Goal: Task Accomplishment & Management: Use online tool/utility

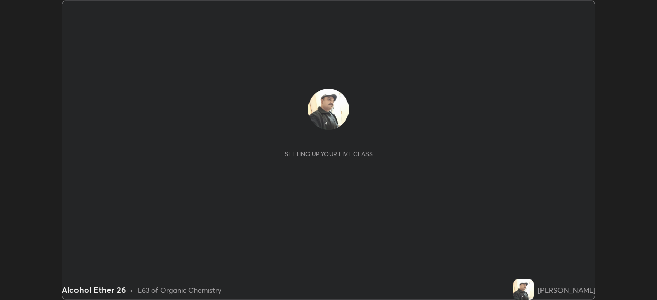
scroll to position [300, 657]
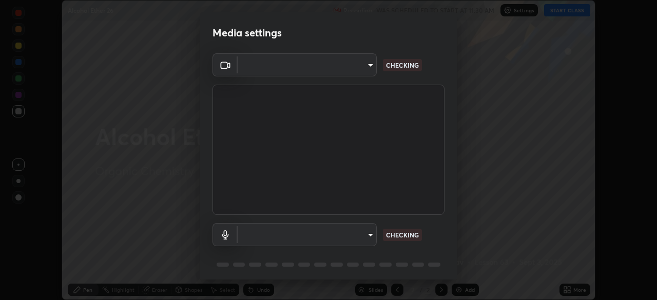
click at [364, 235] on body "Erase all Alcohol Ether 26 Recording WAS SCHEDULED TO START AT 11:30 AM Setting…" at bounding box center [328, 150] width 657 height 300
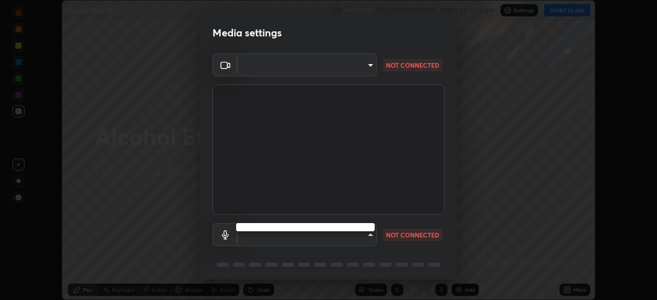
type input "a336d64f64e55d8aa7a740c0692a000d9b2cd72565bf31e1fe246034b728a4c7"
type input "4273d84e70fb5c3da1ad7a87736a7c1c3dc0036dee25445793fb8f51dd498235"
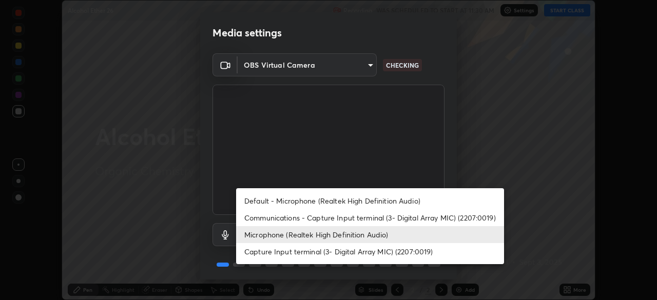
click at [342, 237] on li "Microphone (Realtek High Definition Audio)" at bounding box center [370, 234] width 268 height 17
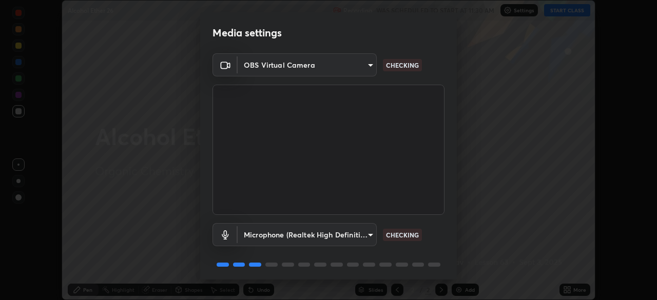
scroll to position [36, 0]
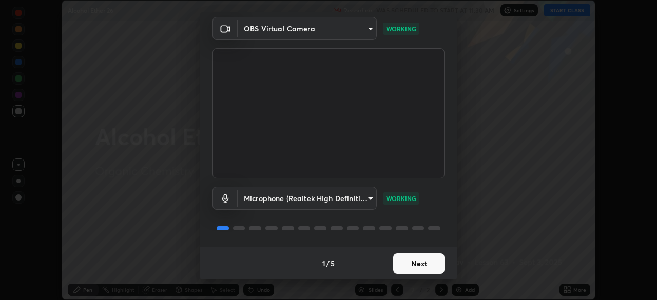
click at [420, 263] on button "Next" at bounding box center [418, 264] width 51 height 21
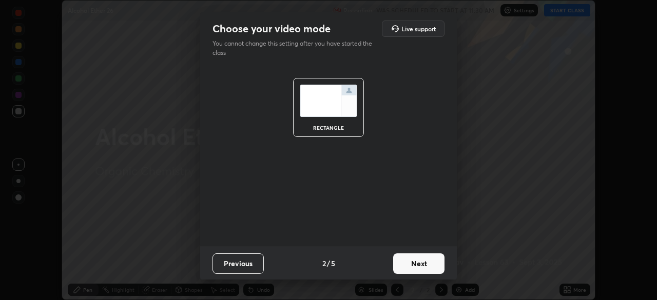
click at [418, 264] on button "Next" at bounding box center [418, 264] width 51 height 21
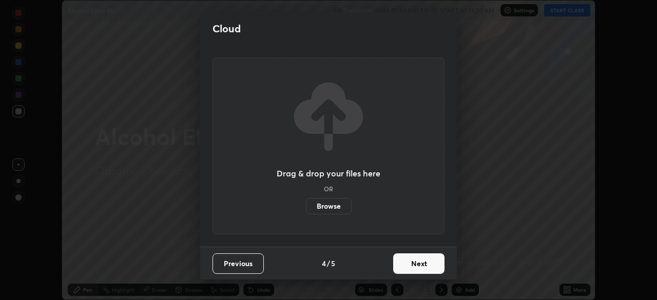
click at [419, 268] on button "Next" at bounding box center [418, 264] width 51 height 21
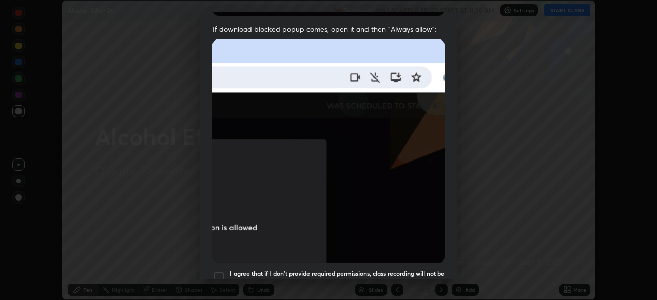
scroll to position [225, 0]
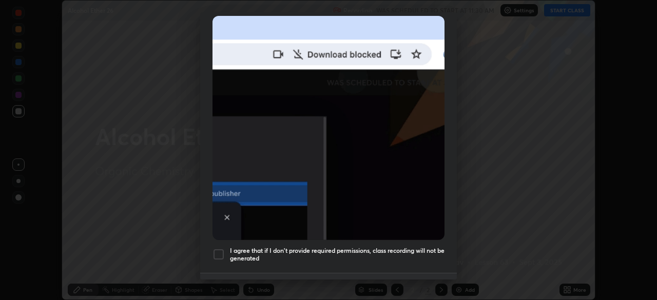
click at [370, 247] on h5 "I agree that if I don't provide required permissions, class recording will not …" at bounding box center [337, 255] width 215 height 16
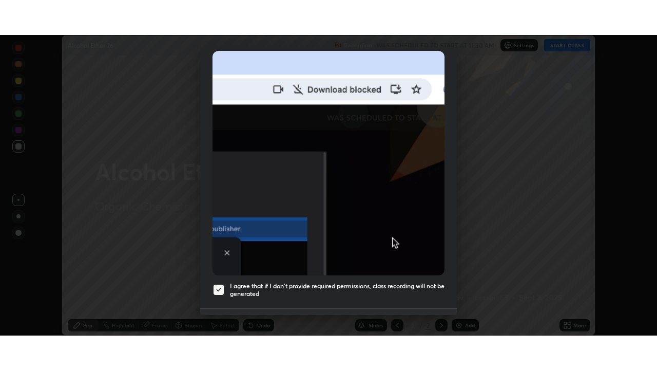
scroll to position [246, 0]
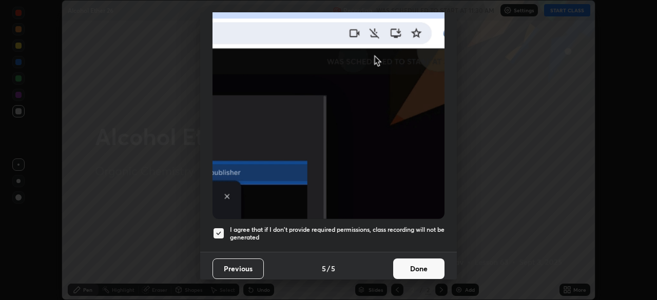
click at [405, 263] on button "Done" at bounding box center [418, 269] width 51 height 21
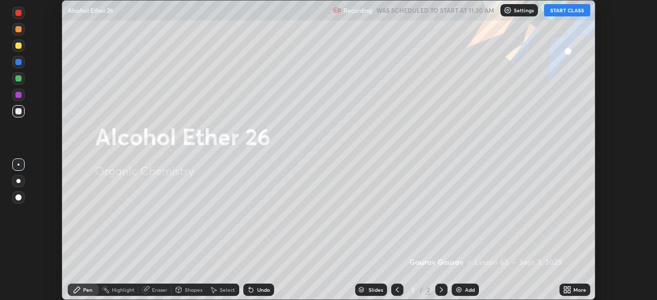
click at [458, 288] on img at bounding box center [459, 290] width 8 height 8
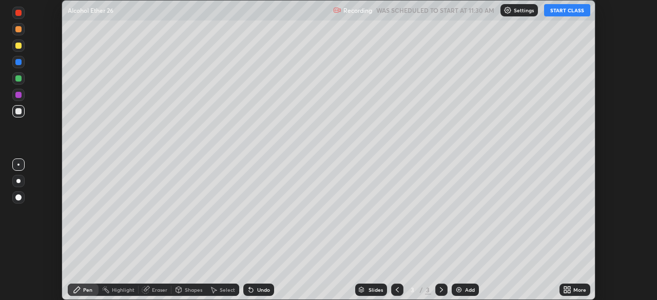
click at [568, 287] on icon at bounding box center [569, 288] width 3 height 3
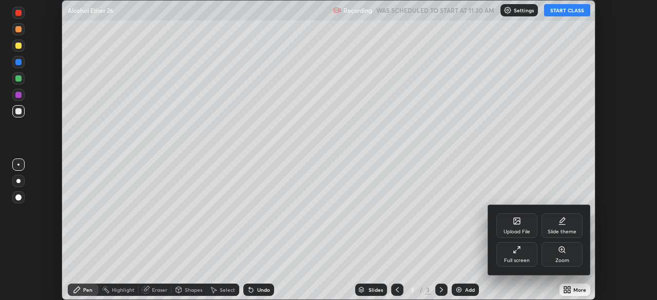
click at [517, 259] on div "Full screen" at bounding box center [517, 260] width 26 height 5
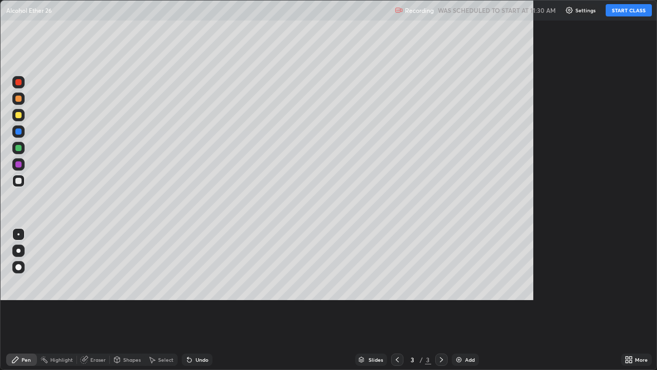
scroll to position [370, 657]
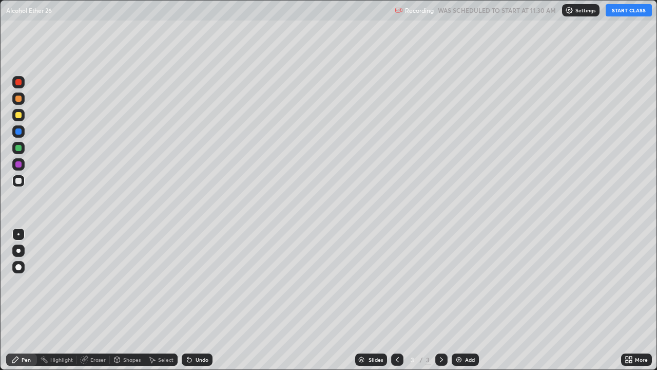
click at [619, 11] on button "START CLASS" at bounding box center [629, 10] width 46 height 12
click at [198, 300] on div "Undo" at bounding box center [197, 359] width 31 height 12
click at [20, 114] on div at bounding box center [18, 115] width 6 height 6
click at [20, 180] on div at bounding box center [18, 181] width 6 height 6
click at [470, 300] on div "Add" at bounding box center [470, 359] width 10 height 5
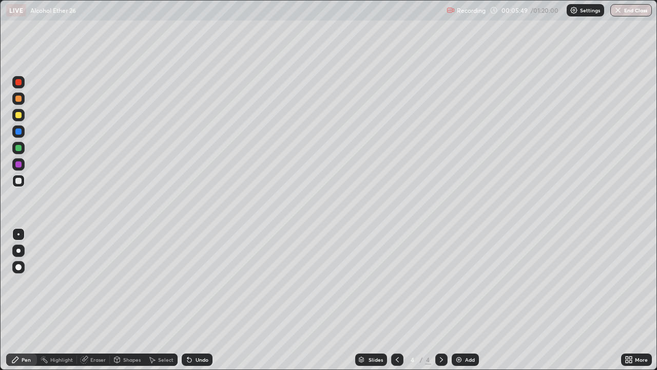
click at [205, 300] on div "Undo" at bounding box center [202, 359] width 13 height 5
click at [200, 300] on div "Undo" at bounding box center [202, 359] width 13 height 5
click at [18, 116] on div at bounding box center [18, 115] width 6 height 6
click at [99, 300] on div "Eraser" at bounding box center [97, 359] width 15 height 5
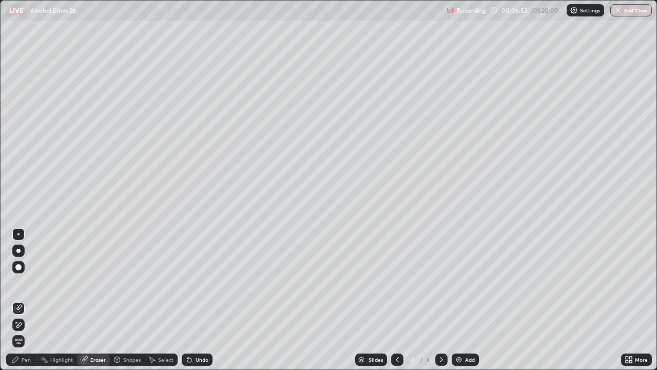
click at [27, 300] on div "Pen" at bounding box center [26, 359] width 9 height 5
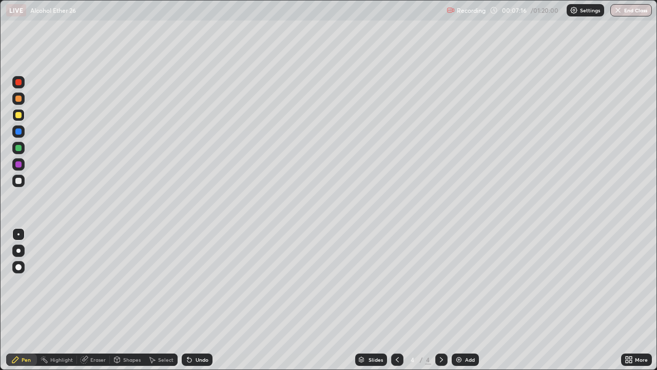
click at [24, 180] on div at bounding box center [18, 181] width 12 height 12
click at [21, 113] on div at bounding box center [18, 115] width 6 height 6
click at [465, 300] on div "Add" at bounding box center [470, 359] width 10 height 5
click at [467, 300] on div "Add" at bounding box center [470, 359] width 10 height 5
click at [18, 181] on div at bounding box center [18, 181] width 6 height 6
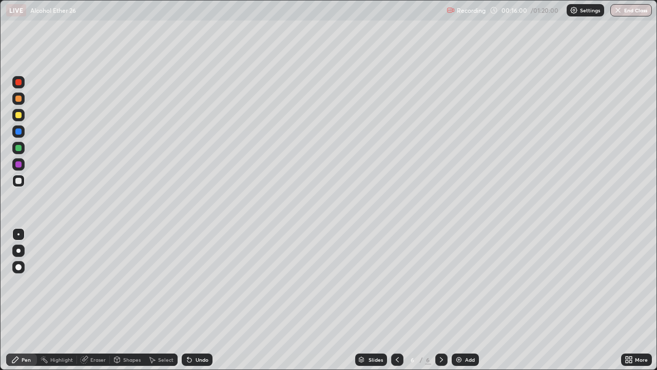
click at [205, 300] on div "Undo" at bounding box center [202, 359] width 13 height 5
click at [210, 300] on div "Undo" at bounding box center [197, 359] width 31 height 12
click at [211, 300] on div "Undo" at bounding box center [197, 359] width 31 height 12
click at [209, 300] on div "Undo" at bounding box center [197, 359] width 31 height 12
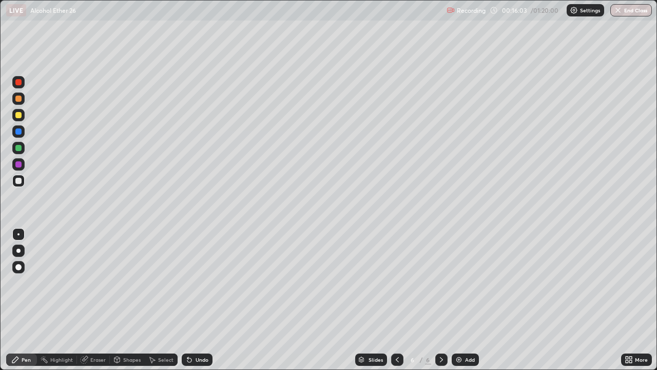
click at [210, 300] on div "Undo" at bounding box center [197, 359] width 31 height 12
click at [97, 300] on div "Eraser" at bounding box center [97, 359] width 15 height 5
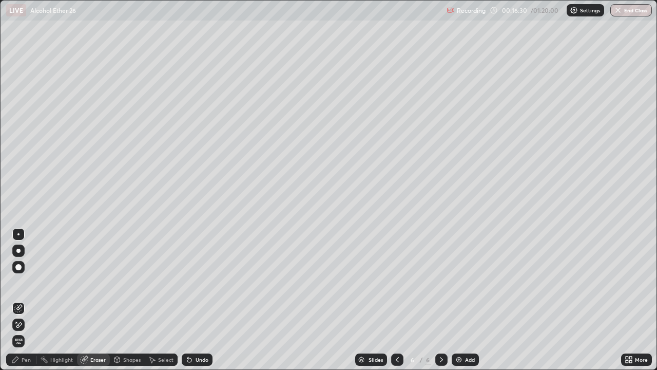
click at [25, 300] on div "Pen" at bounding box center [26, 359] width 9 height 5
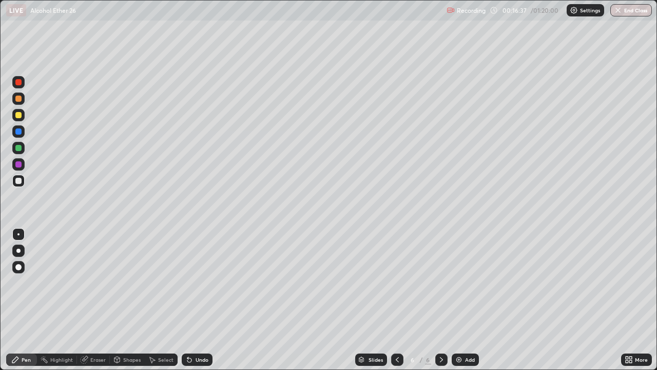
click at [99, 300] on div "Eraser" at bounding box center [93, 359] width 33 height 12
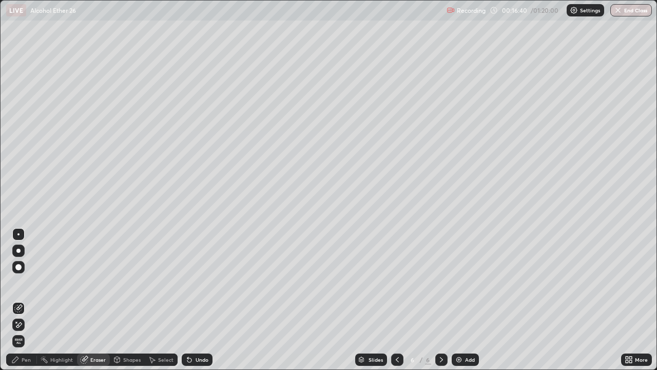
click at [20, 300] on div "Pen" at bounding box center [21, 359] width 31 height 12
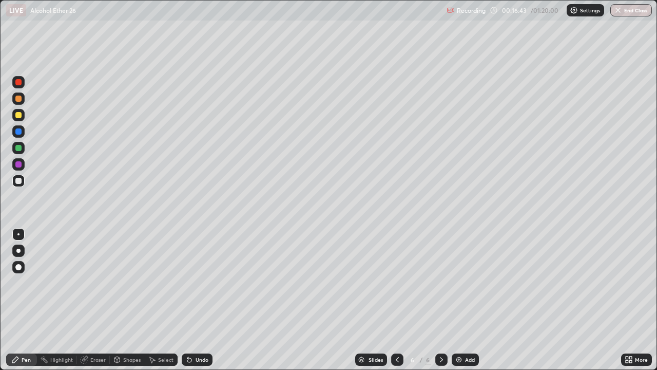
click at [397, 300] on icon at bounding box center [397, 359] width 8 height 8
click at [396, 300] on icon at bounding box center [397, 359] width 3 height 5
click at [440, 300] on icon at bounding box center [441, 359] width 3 height 5
click at [439, 300] on icon at bounding box center [441, 359] width 8 height 8
click at [100, 300] on div "Eraser" at bounding box center [97, 359] width 15 height 5
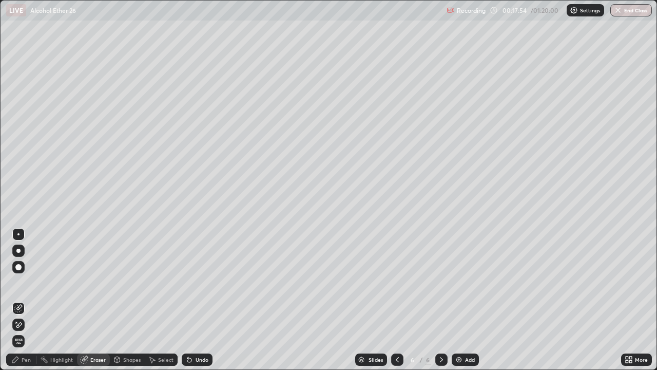
click at [29, 300] on div "Pen" at bounding box center [26, 359] width 9 height 5
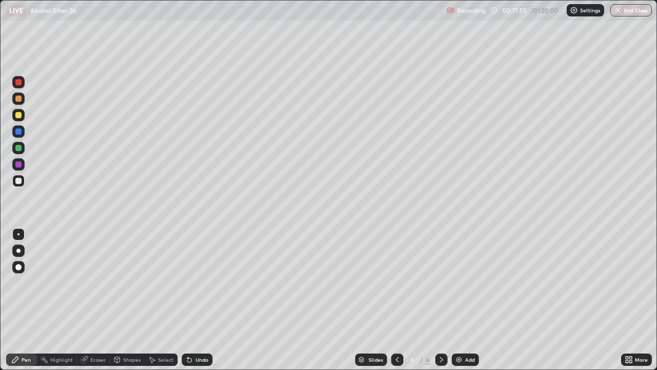
click at [18, 115] on div at bounding box center [18, 115] width 6 height 6
click at [18, 180] on div at bounding box center [18, 181] width 6 height 6
click at [467, 300] on div "Add" at bounding box center [470, 359] width 10 height 5
click at [20, 116] on div at bounding box center [18, 115] width 6 height 6
click at [19, 180] on div at bounding box center [18, 181] width 6 height 6
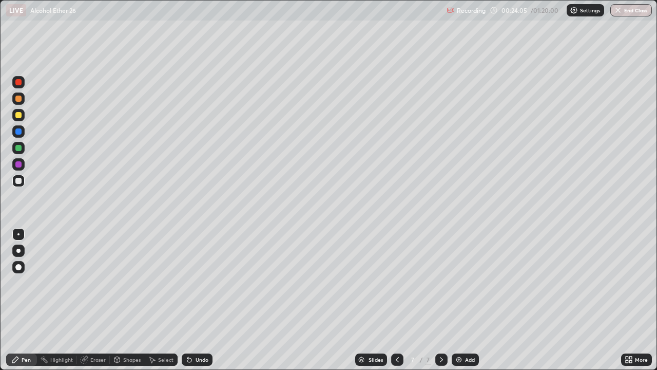
click at [396, 300] on icon at bounding box center [397, 359] width 8 height 8
click at [397, 300] on icon at bounding box center [397, 359] width 3 height 5
click at [397, 300] on icon at bounding box center [397, 359] width 8 height 8
click at [440, 300] on icon at bounding box center [441, 359] width 8 height 8
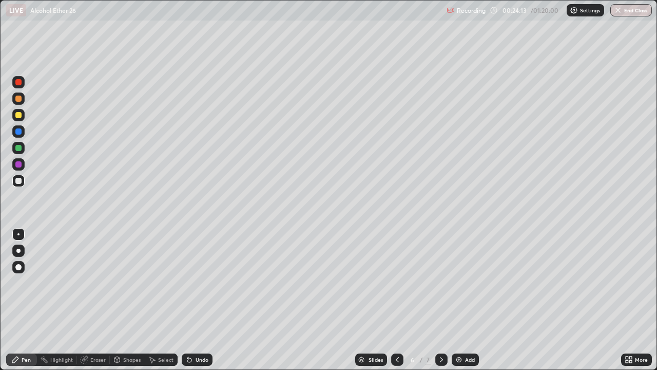
click at [440, 300] on icon at bounding box center [441, 359] width 3 height 5
click at [92, 300] on div "Eraser" at bounding box center [97, 359] width 15 height 5
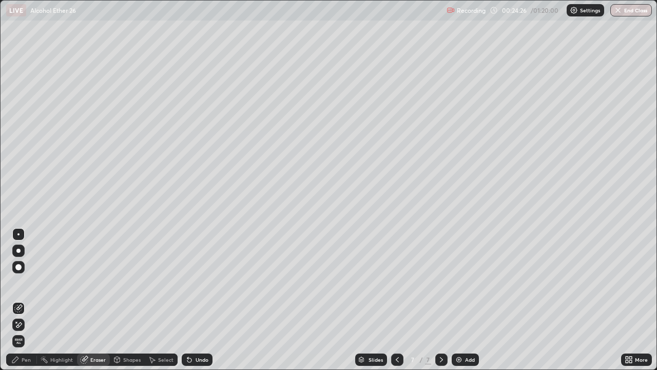
click at [25, 300] on div "Pen" at bounding box center [26, 359] width 9 height 5
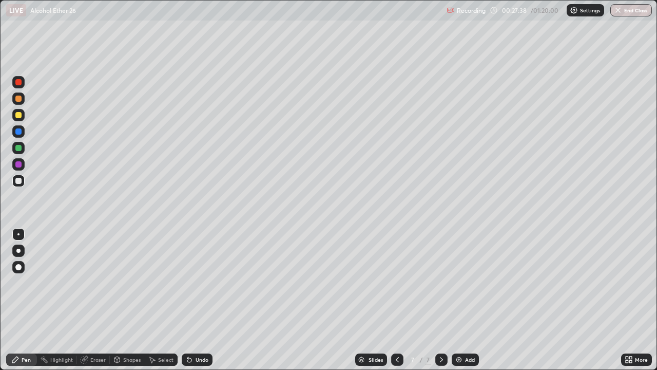
click at [458, 300] on img at bounding box center [459, 359] width 8 height 8
click at [204, 300] on div "Undo" at bounding box center [202, 359] width 13 height 5
click at [20, 113] on div at bounding box center [18, 115] width 6 height 6
click at [461, 300] on div "Add" at bounding box center [465, 359] width 27 height 12
click at [196, 300] on div "Undo" at bounding box center [202, 359] width 13 height 5
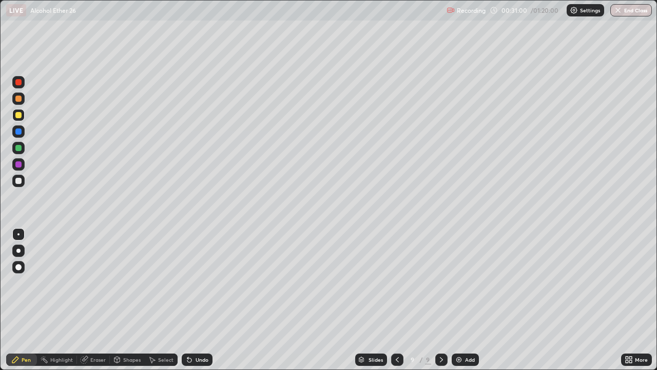
click at [22, 181] on div at bounding box center [18, 181] width 12 height 12
click at [95, 300] on div "Eraser" at bounding box center [97, 359] width 15 height 5
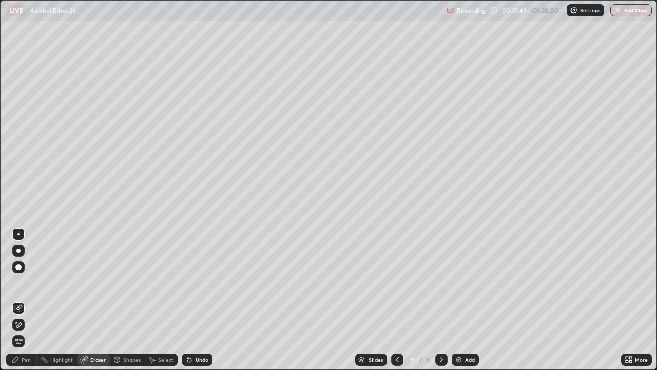
click at [24, 300] on div "Pen" at bounding box center [26, 359] width 9 height 5
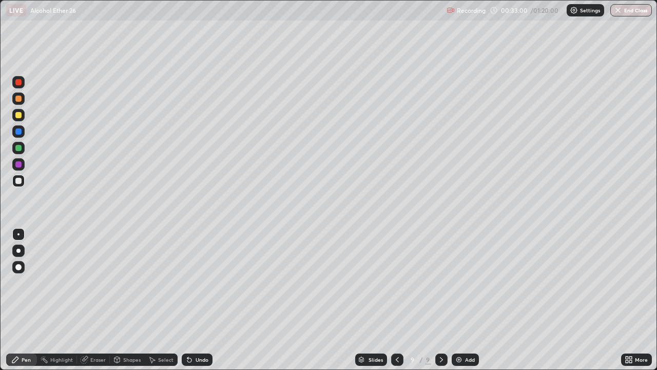
click at [100, 300] on div "Eraser" at bounding box center [97, 359] width 15 height 5
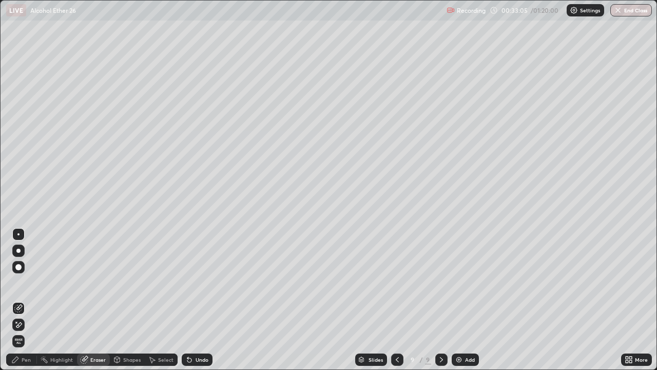
click at [28, 300] on div "Pen" at bounding box center [26, 359] width 9 height 5
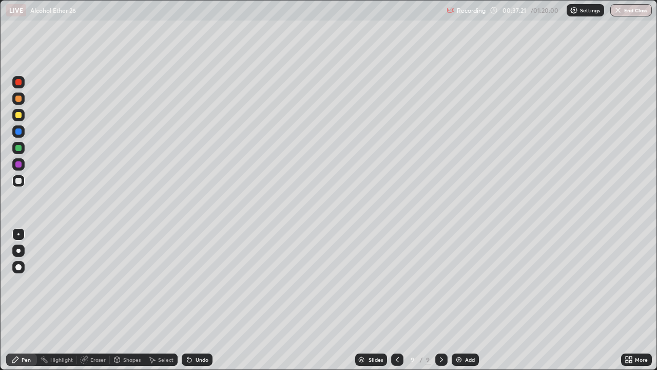
click at [397, 300] on icon at bounding box center [397, 359] width 3 height 5
click at [440, 300] on icon at bounding box center [441, 359] width 8 height 8
click at [459, 300] on img at bounding box center [459, 359] width 8 height 8
click at [201, 300] on div "Undo" at bounding box center [202, 359] width 13 height 5
click at [397, 300] on icon at bounding box center [397, 359] width 8 height 8
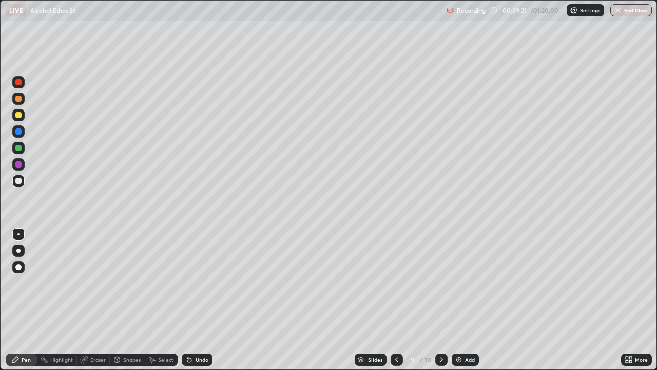
click at [396, 300] on icon at bounding box center [397, 359] width 8 height 8
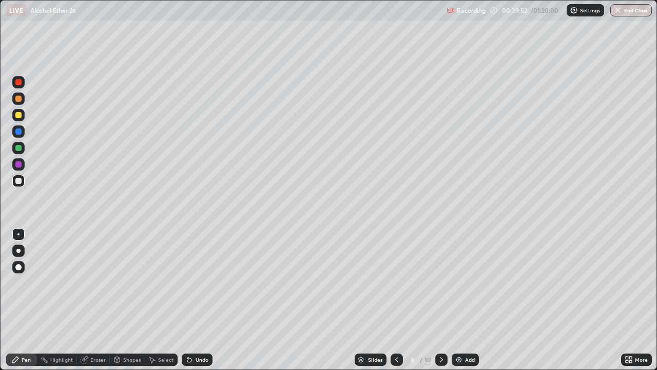
click at [440, 300] on icon at bounding box center [441, 359] width 8 height 8
click at [441, 300] on icon at bounding box center [441, 359] width 8 height 8
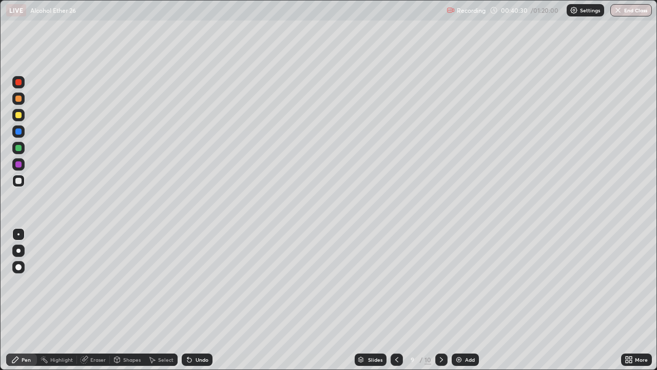
click at [440, 300] on icon at bounding box center [441, 359] width 8 height 8
click at [441, 300] on icon at bounding box center [441, 359] width 3 height 5
click at [459, 300] on img at bounding box center [459, 359] width 8 height 8
click at [20, 117] on div at bounding box center [18, 115] width 6 height 6
click at [193, 300] on div "Undo" at bounding box center [197, 359] width 31 height 12
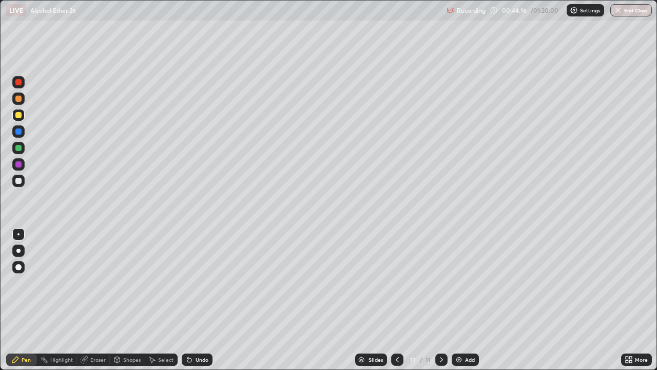
click at [191, 300] on icon at bounding box center [189, 359] width 8 height 8
click at [193, 300] on div "Undo" at bounding box center [197, 359] width 31 height 12
click at [397, 300] on icon at bounding box center [397, 359] width 3 height 5
click at [440, 300] on icon at bounding box center [441, 359] width 8 height 8
click at [461, 300] on img at bounding box center [459, 359] width 8 height 8
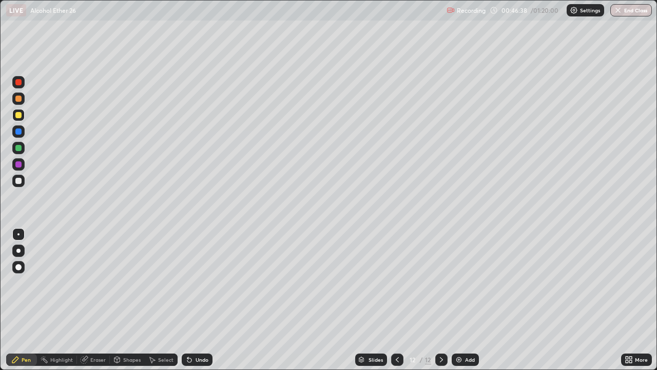
click at [200, 300] on div "Undo" at bounding box center [202, 359] width 13 height 5
click at [19, 180] on div at bounding box center [18, 181] width 6 height 6
click at [96, 300] on div "Eraser" at bounding box center [97, 359] width 15 height 5
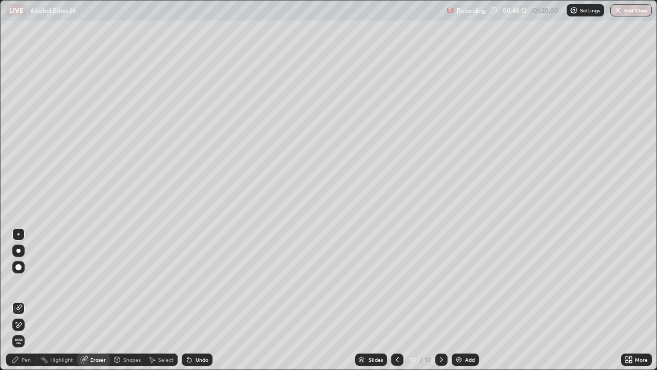
click at [30, 300] on div "Pen" at bounding box center [26, 359] width 9 height 5
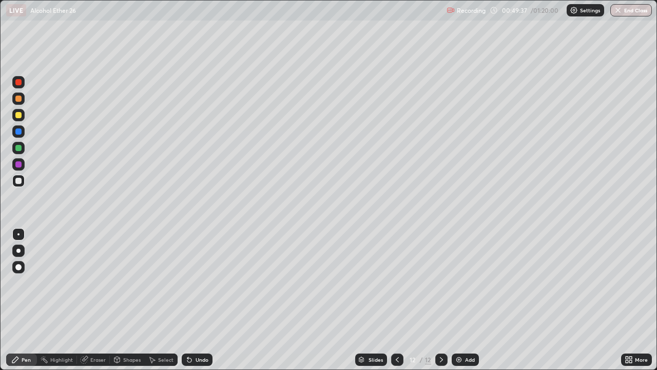
click at [460, 300] on img at bounding box center [459, 359] width 8 height 8
click at [20, 116] on div at bounding box center [18, 115] width 6 height 6
click at [200, 300] on div "Undo" at bounding box center [202, 359] width 13 height 5
click at [198, 300] on div "Undo" at bounding box center [202, 359] width 13 height 5
click at [199, 300] on div "Undo" at bounding box center [202, 359] width 13 height 5
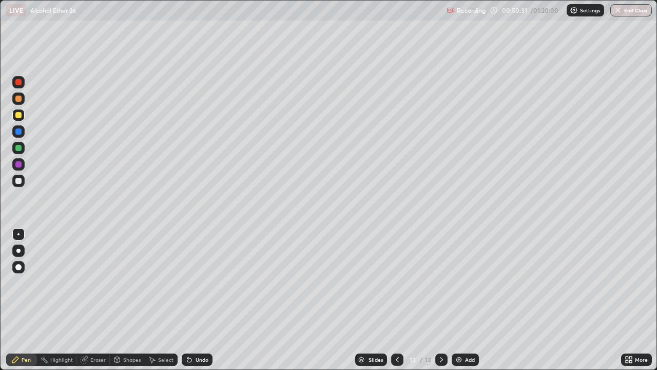
click at [201, 300] on div "Undo" at bounding box center [202, 359] width 13 height 5
click at [204, 300] on div "Undo" at bounding box center [202, 359] width 13 height 5
click at [206, 300] on div "Undo" at bounding box center [202, 359] width 13 height 5
click at [208, 300] on div "Undo" at bounding box center [197, 359] width 31 height 12
click at [92, 300] on div "Eraser" at bounding box center [97, 359] width 15 height 5
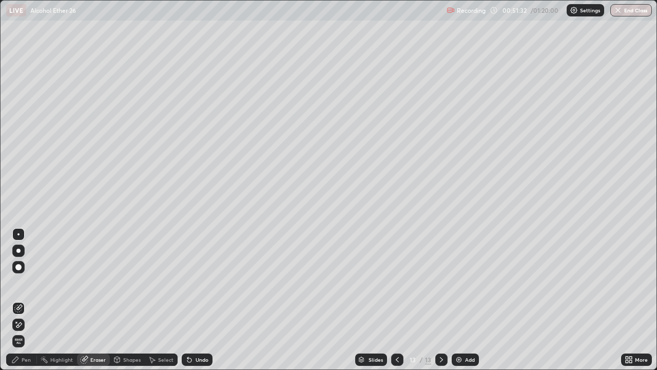
click at [97, 300] on div "Eraser" at bounding box center [97, 359] width 15 height 5
click at [25, 300] on div "Pen" at bounding box center [26, 359] width 9 height 5
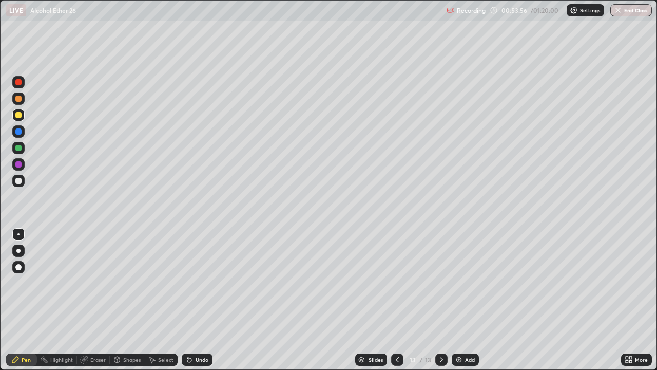
click at [460, 300] on img at bounding box center [459, 359] width 8 height 8
click at [200, 300] on div "Undo" at bounding box center [202, 359] width 13 height 5
click at [201, 300] on div "Undo" at bounding box center [202, 359] width 13 height 5
click at [202, 300] on div "Undo" at bounding box center [202, 359] width 13 height 5
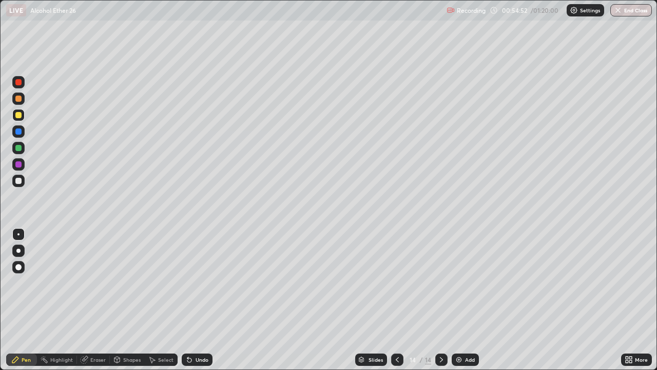
click at [202, 300] on div "Undo" at bounding box center [202, 359] width 13 height 5
click at [203, 300] on div "Undo" at bounding box center [202, 359] width 13 height 5
click at [202, 300] on div "Undo" at bounding box center [202, 359] width 13 height 5
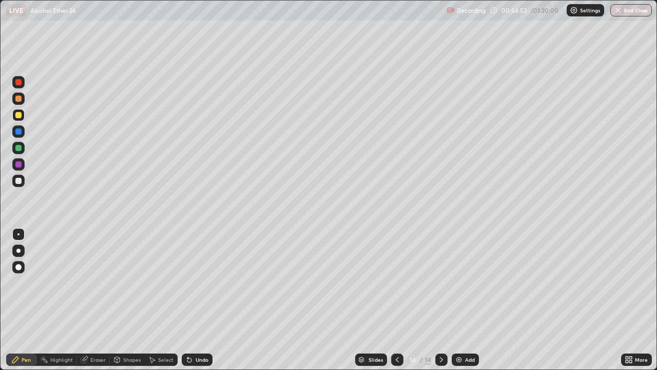
click at [201, 300] on div "Undo" at bounding box center [202, 359] width 13 height 5
click at [202, 300] on div "Undo" at bounding box center [202, 359] width 13 height 5
click at [396, 300] on icon at bounding box center [397, 359] width 8 height 8
click at [397, 300] on icon at bounding box center [397, 359] width 3 height 5
click at [441, 300] on icon at bounding box center [441, 359] width 8 height 8
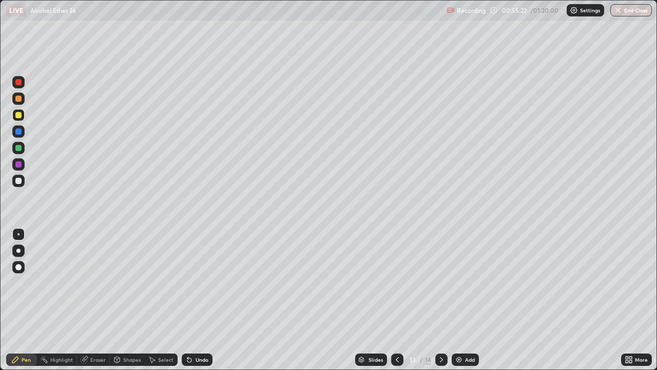
click at [441, 300] on icon at bounding box center [441, 359] width 3 height 5
click at [21, 181] on div at bounding box center [18, 181] width 6 height 6
click at [396, 300] on icon at bounding box center [397, 359] width 8 height 8
click at [398, 300] on icon at bounding box center [397, 359] width 8 height 8
click at [399, 300] on div at bounding box center [397, 359] width 12 height 12
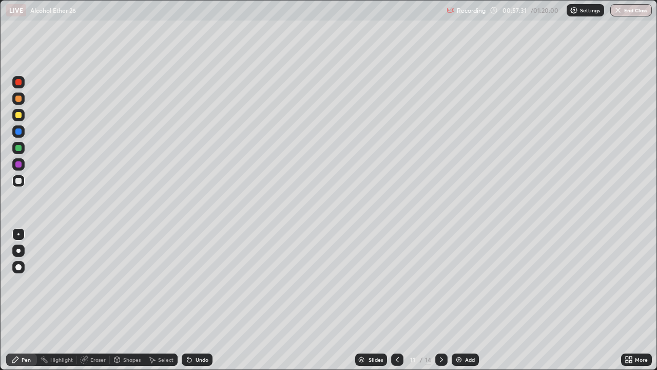
click at [400, 300] on div at bounding box center [397, 359] width 12 height 12
click at [397, 300] on icon at bounding box center [397, 359] width 8 height 8
click at [396, 300] on icon at bounding box center [397, 359] width 8 height 8
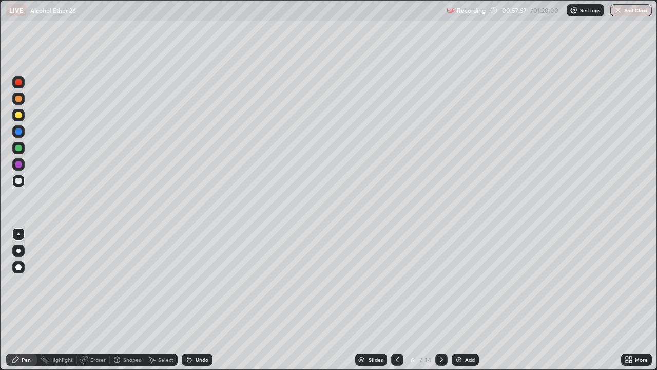
click at [396, 300] on icon at bounding box center [397, 359] width 8 height 8
click at [440, 300] on icon at bounding box center [441, 359] width 8 height 8
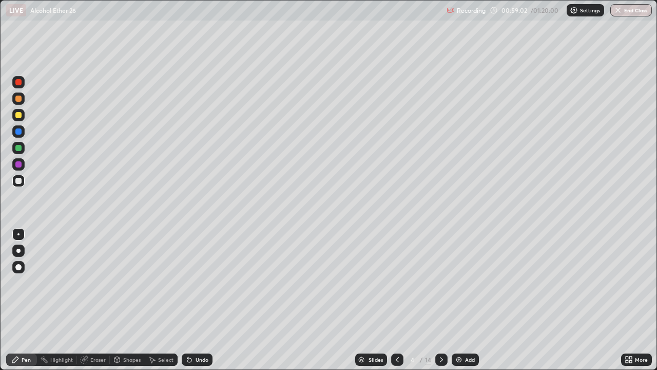
click at [440, 300] on icon at bounding box center [441, 359] width 3 height 5
click at [440, 300] on icon at bounding box center [441, 359] width 8 height 8
click at [441, 300] on icon at bounding box center [441, 359] width 3 height 5
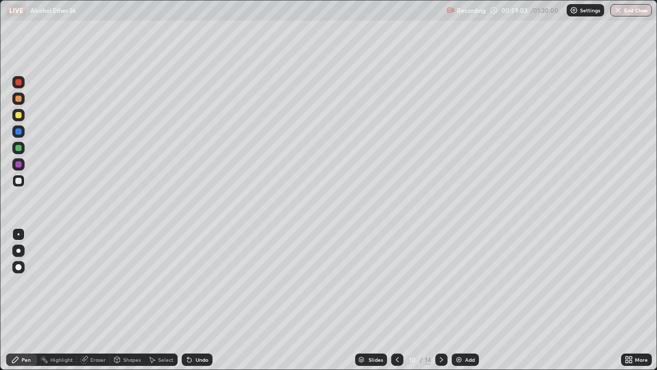
click at [441, 300] on icon at bounding box center [441, 359] width 8 height 8
click at [440, 300] on icon at bounding box center [441, 359] width 8 height 8
click at [441, 300] on icon at bounding box center [441, 359] width 8 height 8
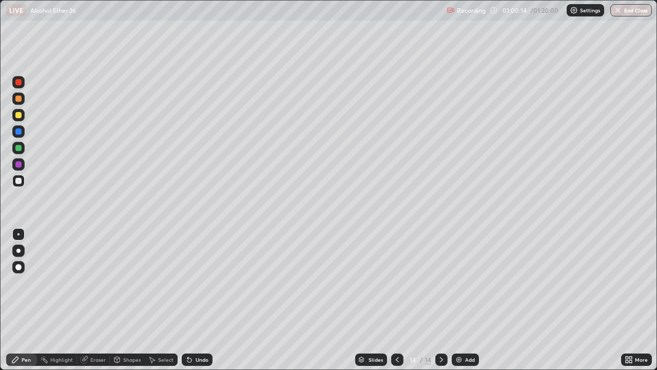
click at [458, 300] on img at bounding box center [459, 359] width 8 height 8
click at [459, 300] on img at bounding box center [459, 359] width 8 height 8
click at [18, 114] on div at bounding box center [18, 115] width 6 height 6
click at [124, 300] on div "Shapes" at bounding box center [131, 359] width 17 height 5
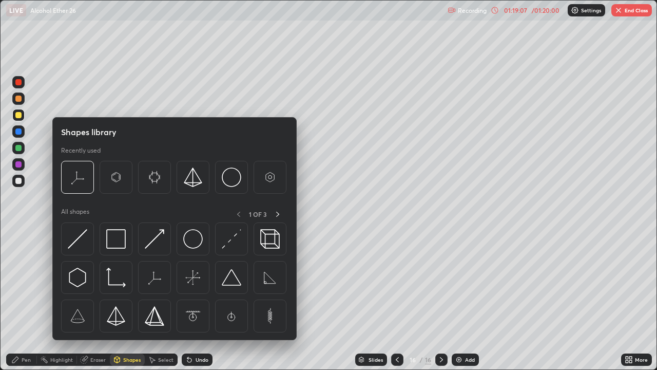
click at [96, 300] on div "Eraser" at bounding box center [97, 359] width 15 height 5
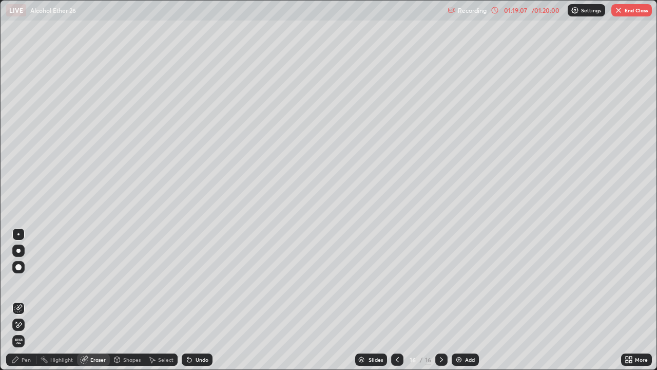
click at [124, 300] on div "Shapes" at bounding box center [131, 359] width 17 height 5
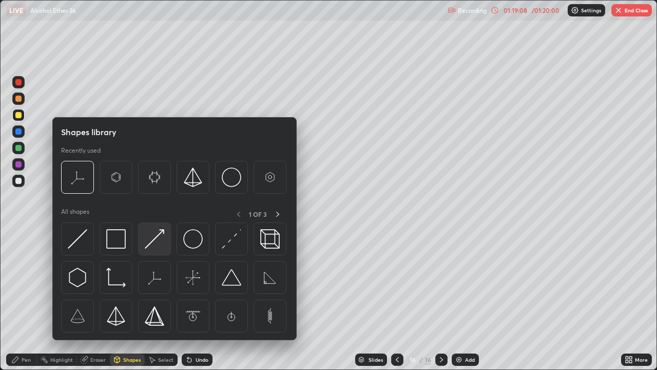
click at [152, 244] on img at bounding box center [155, 239] width 20 height 20
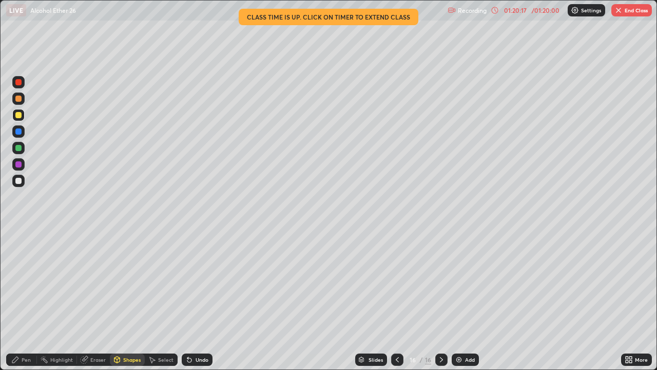
click at [637, 14] on button "End Class" at bounding box center [631, 10] width 41 height 12
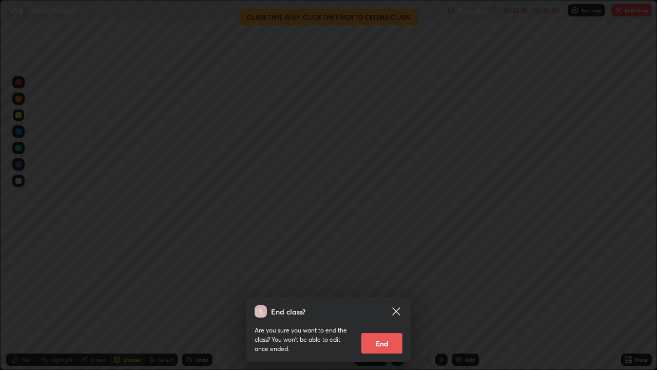
click at [390, 300] on button "End" at bounding box center [381, 343] width 41 height 21
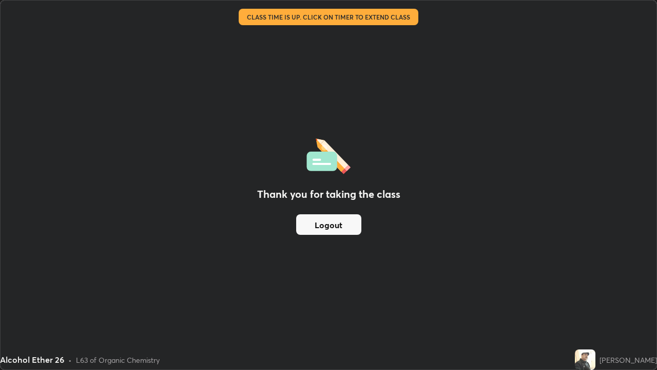
click at [350, 224] on button "Logout" at bounding box center [328, 224] width 65 height 21
